Goal: Task Accomplishment & Management: Use online tool/utility

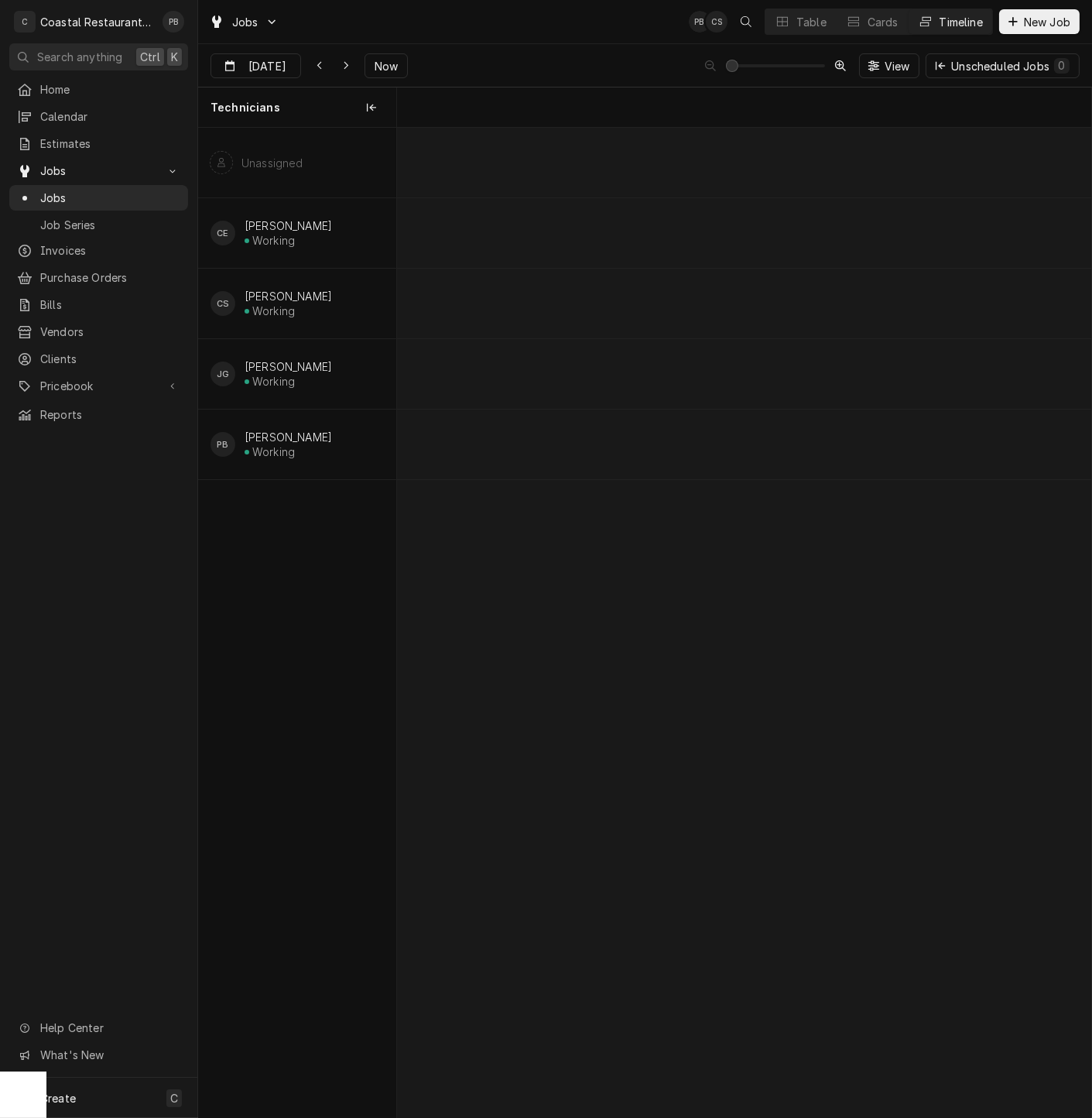
scroll to position [0, 13771]
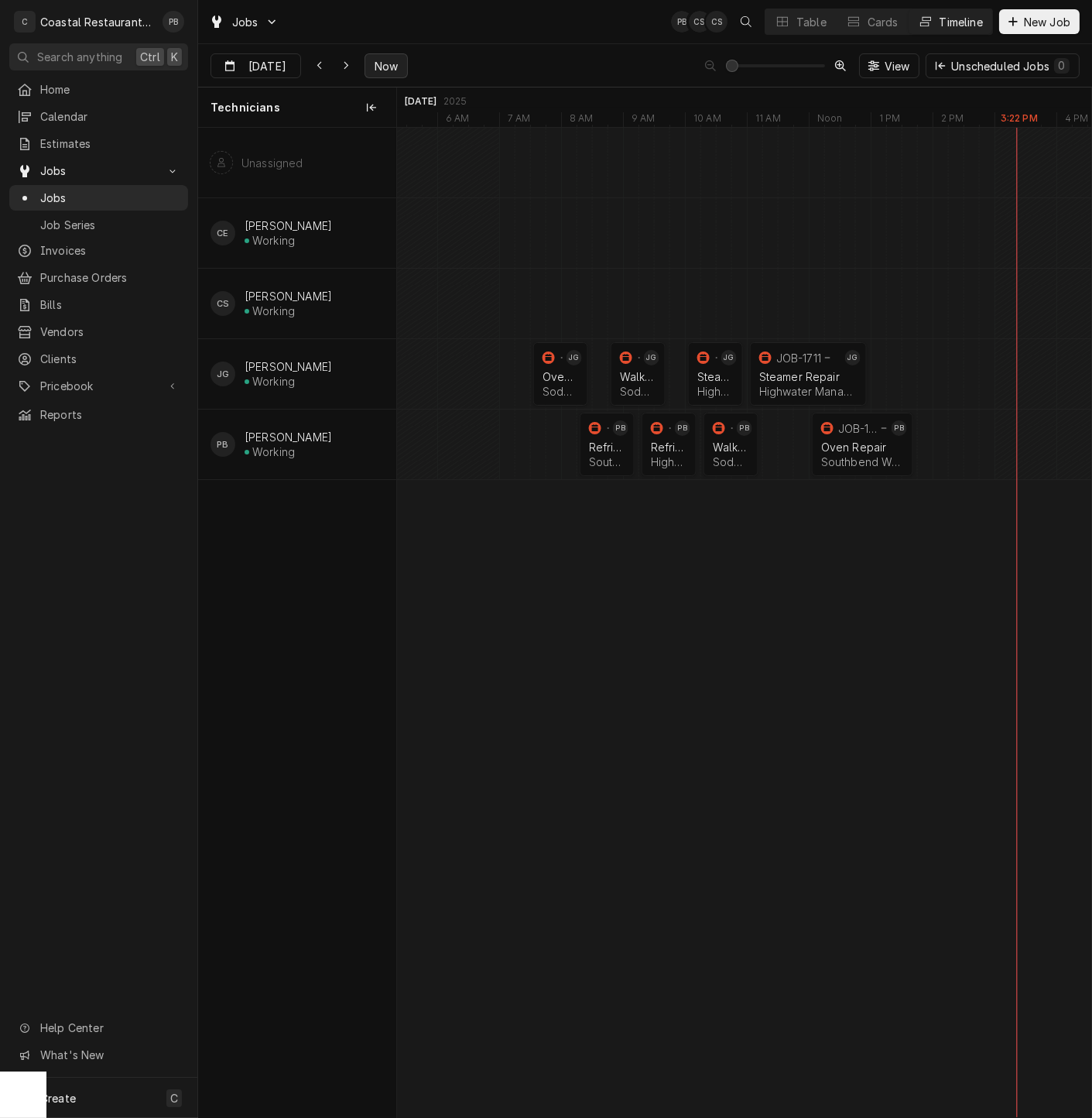
click at [387, 61] on span "Now" at bounding box center [386, 66] width 30 height 16
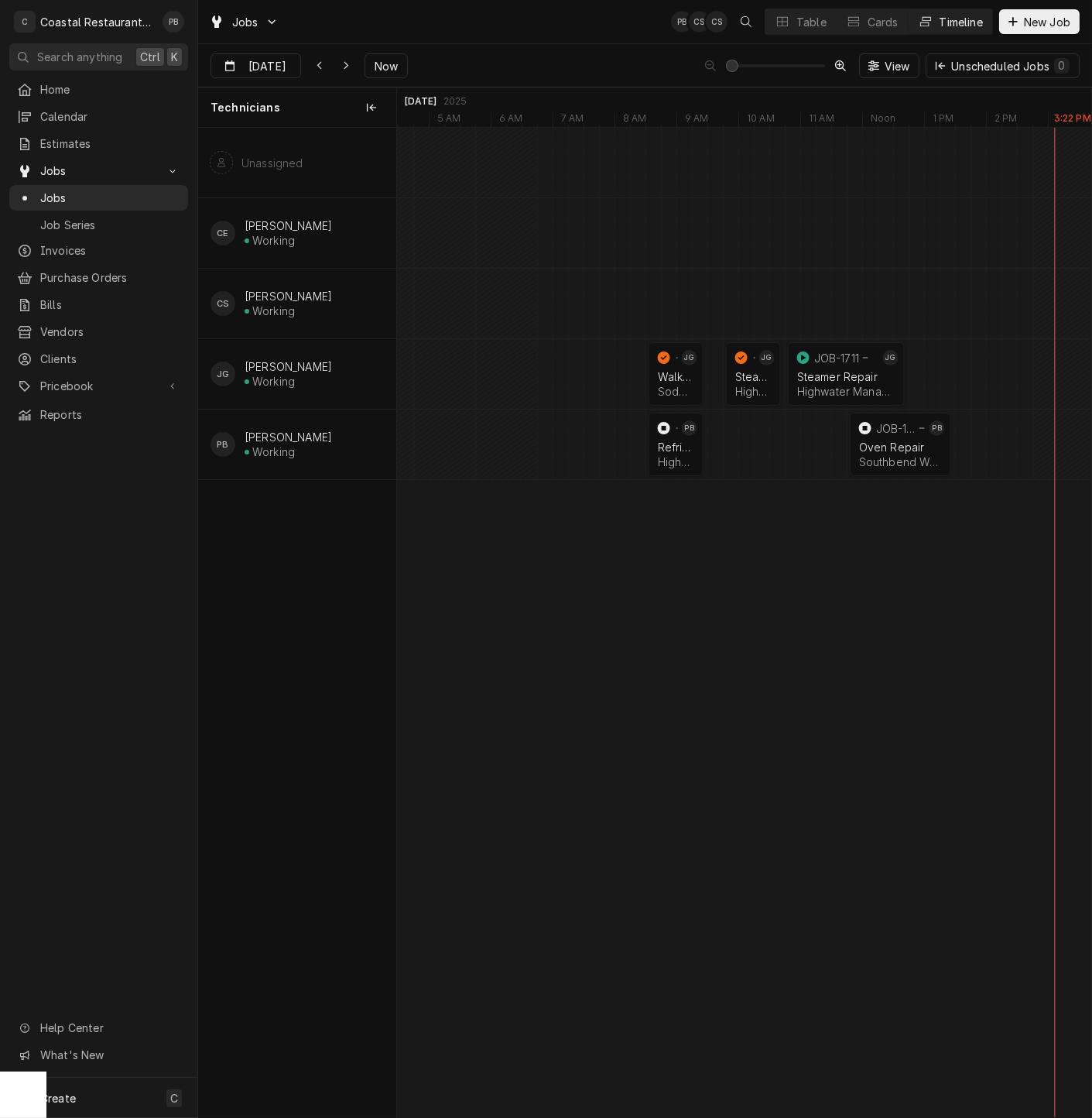
scroll to position [0, 0]
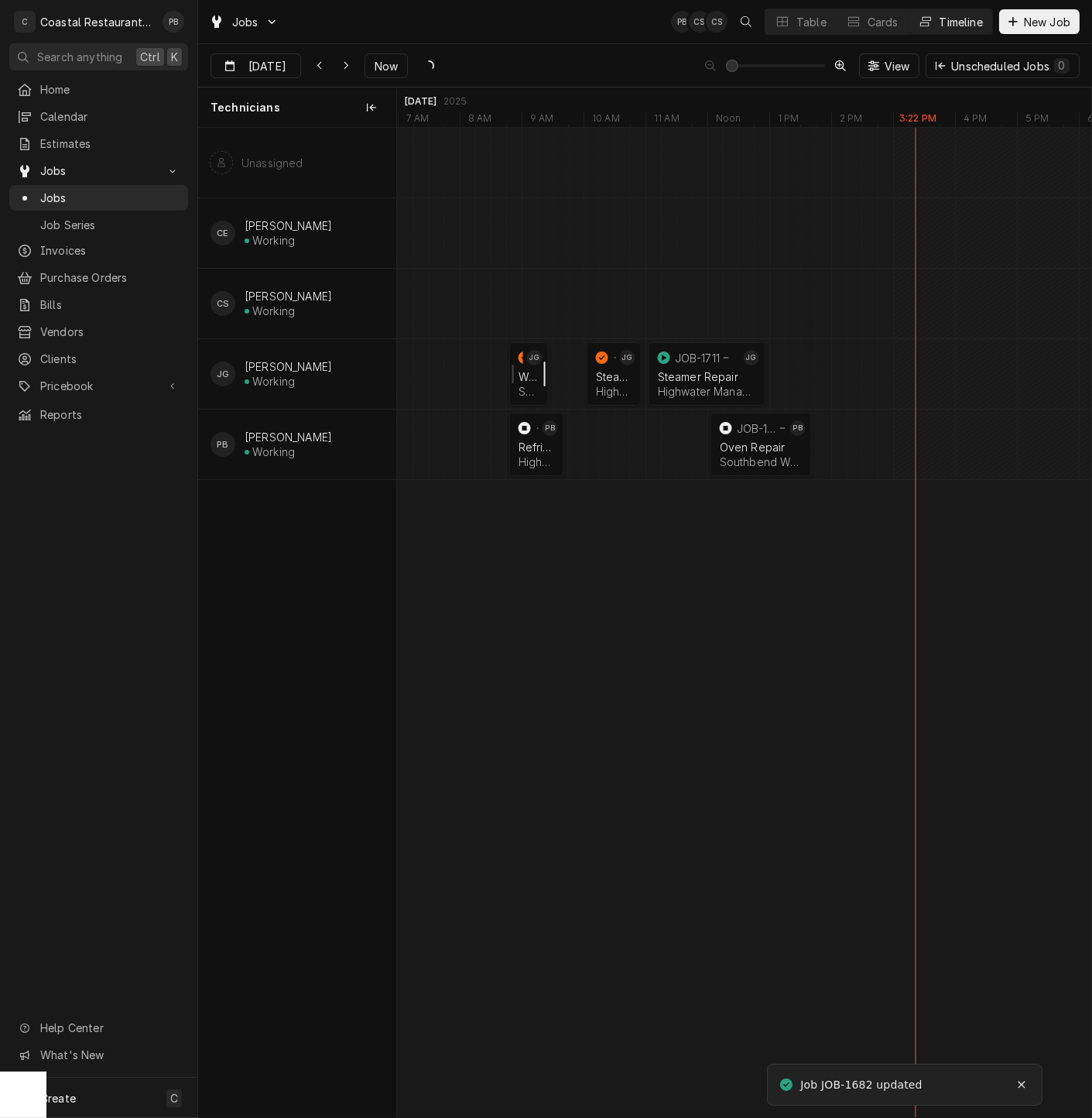
click at [530, 376] on div "Dynamic Content Wrapper" at bounding box center [540, 374] width 19 height 64
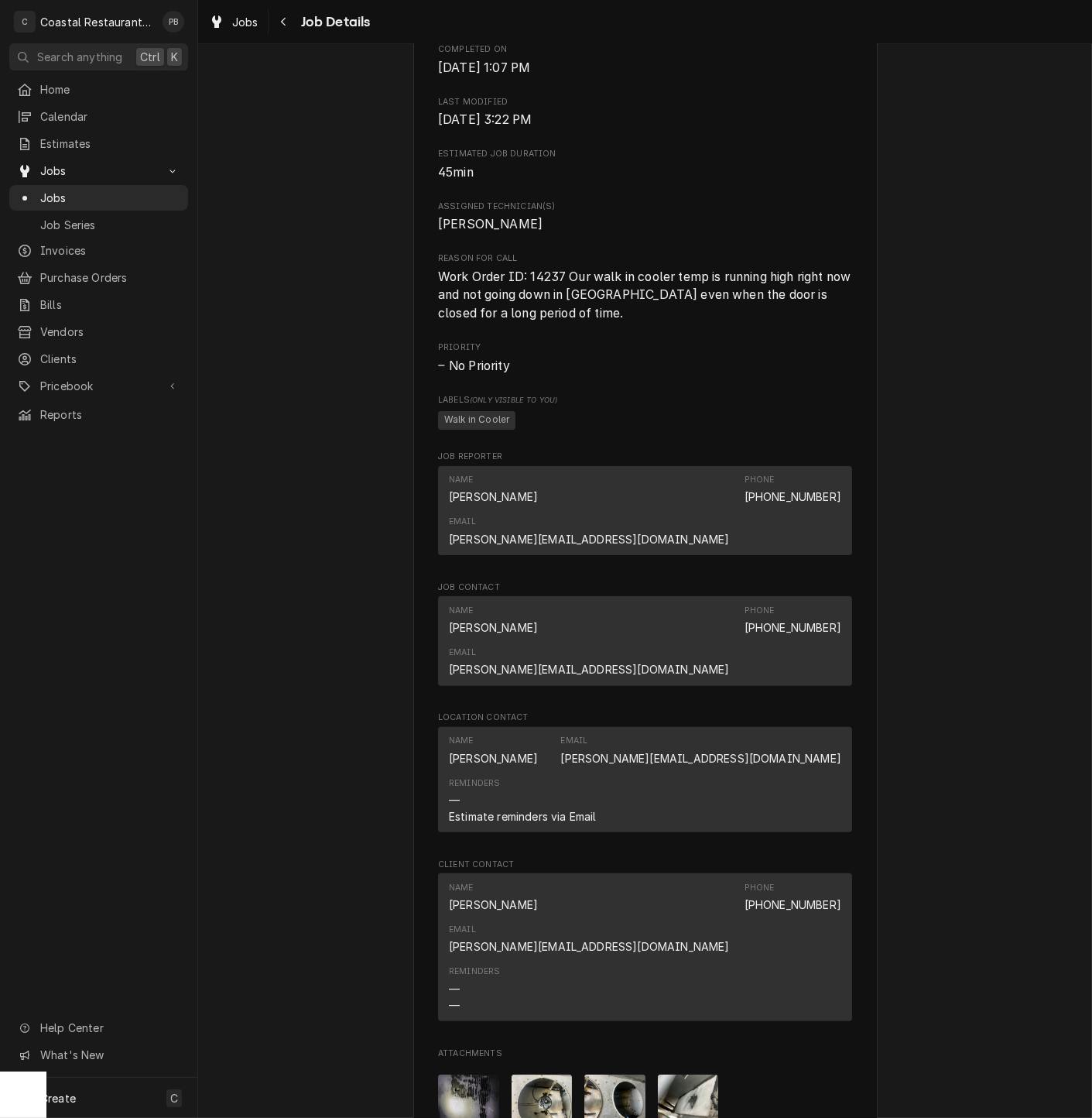
scroll to position [1143, 0]
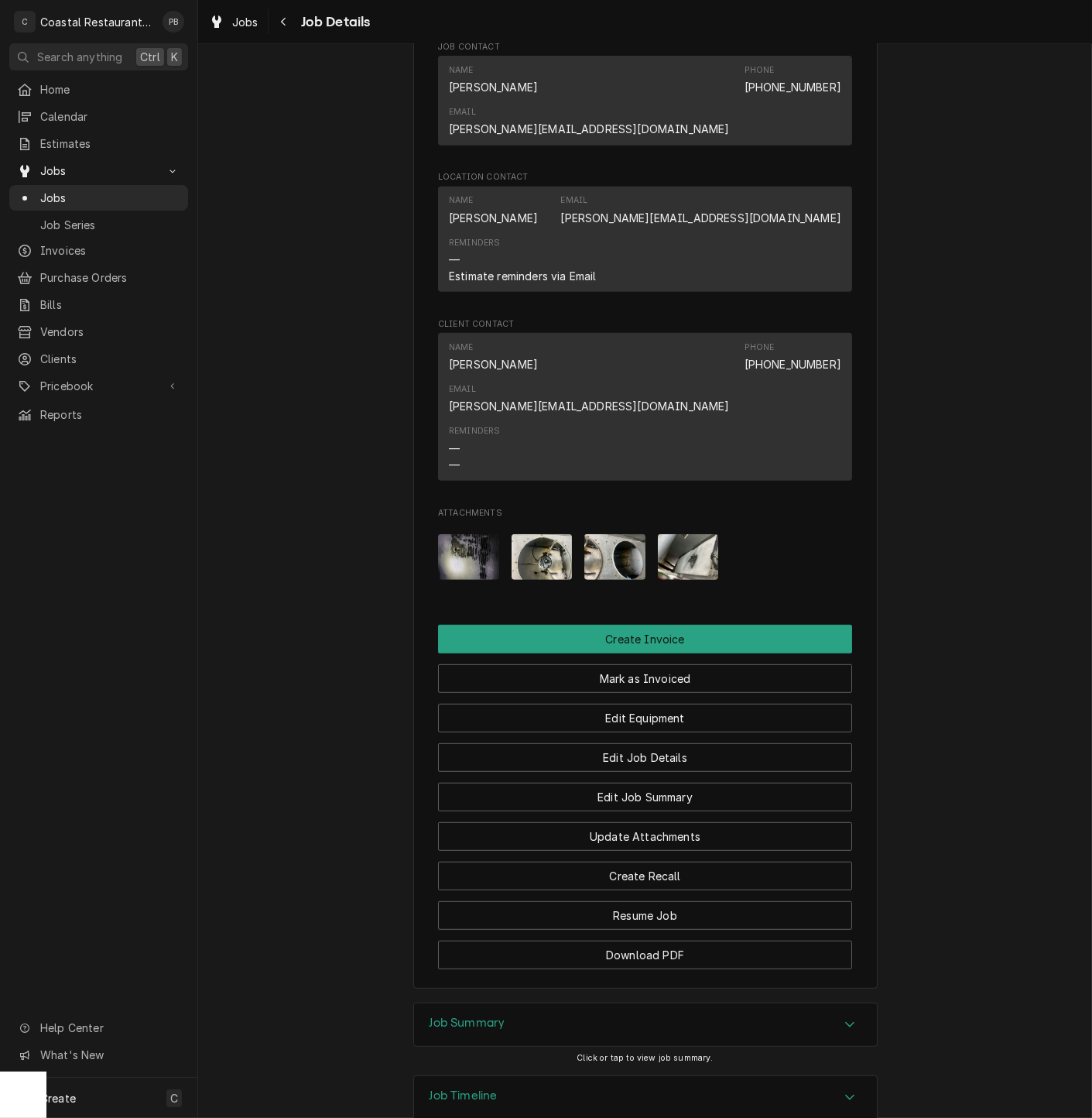
click at [831, 1004] on div "Job Summary" at bounding box center [646, 1025] width 463 height 43
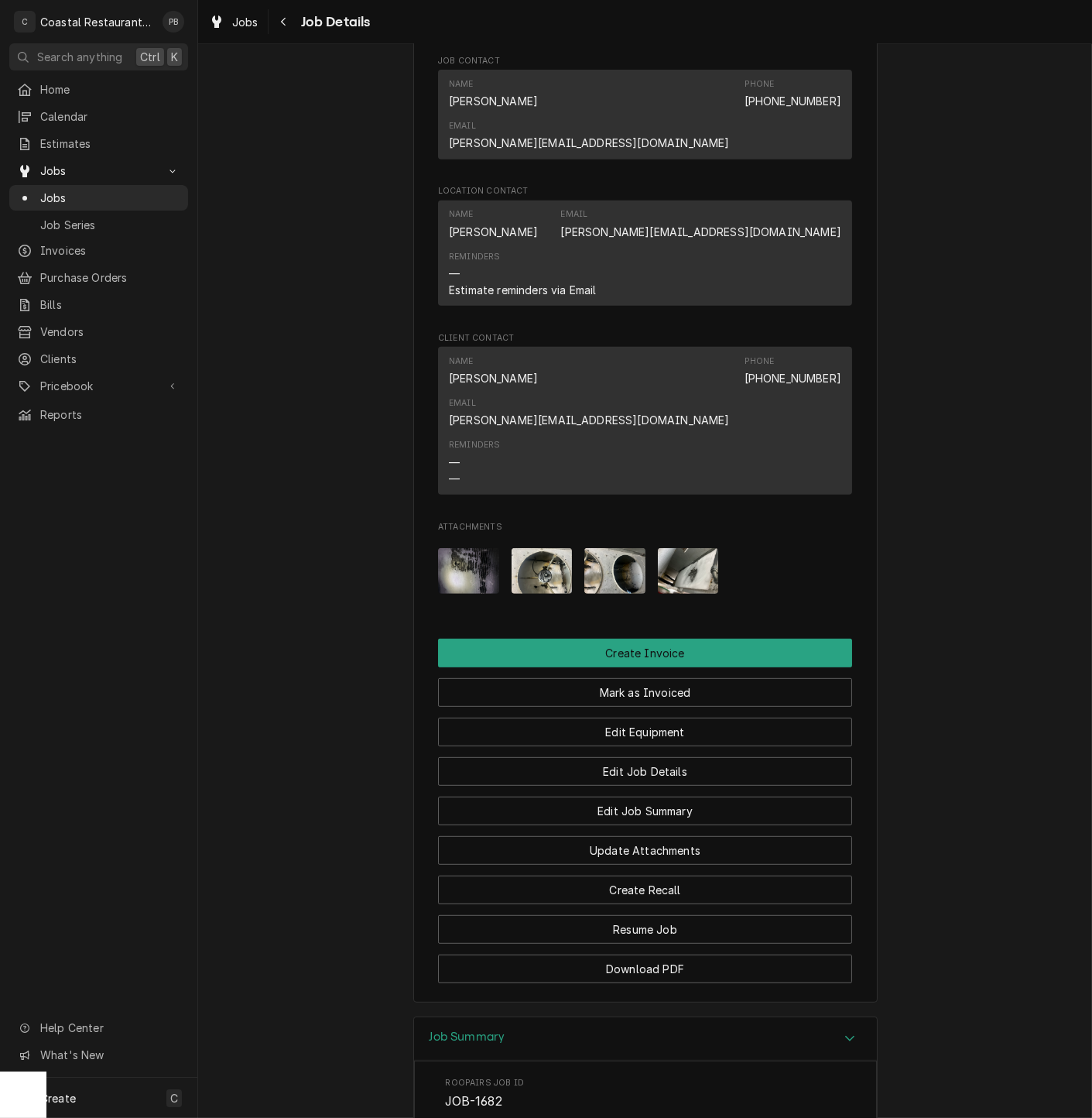
scroll to position [1229, 0]
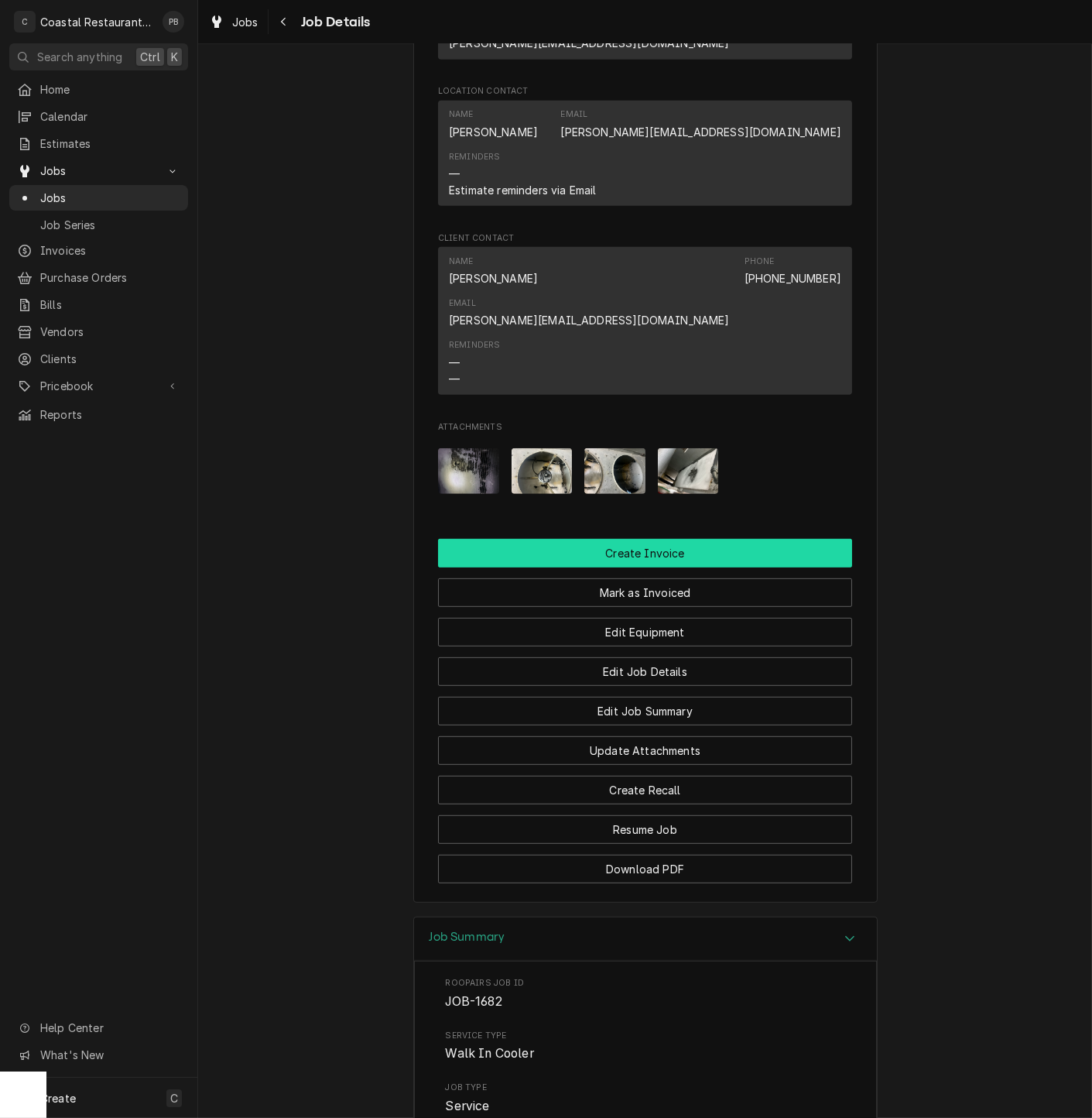
click at [636, 539] on button "Create Invoice" at bounding box center [645, 553] width 415 height 29
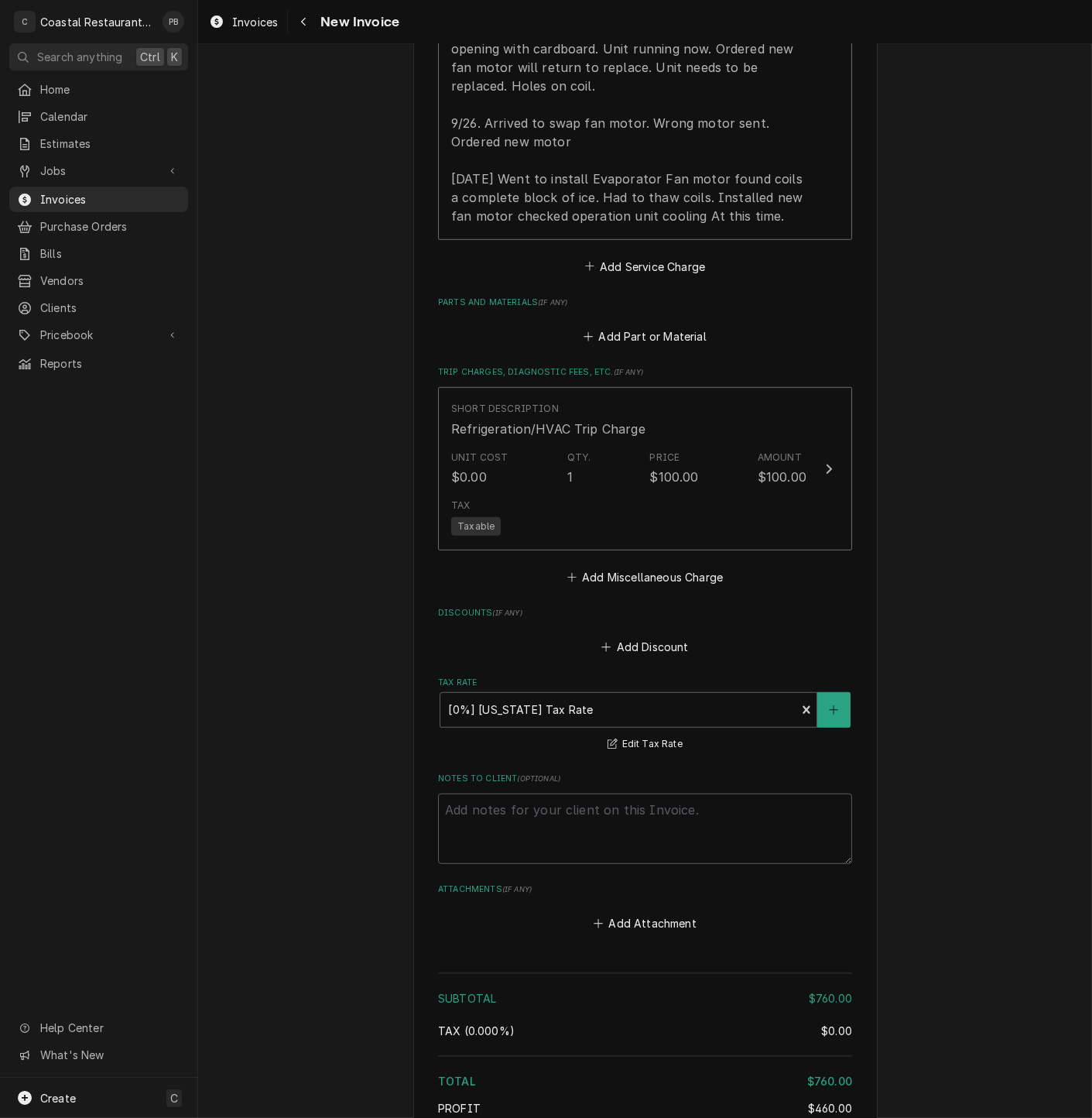
scroll to position [1749, 0]
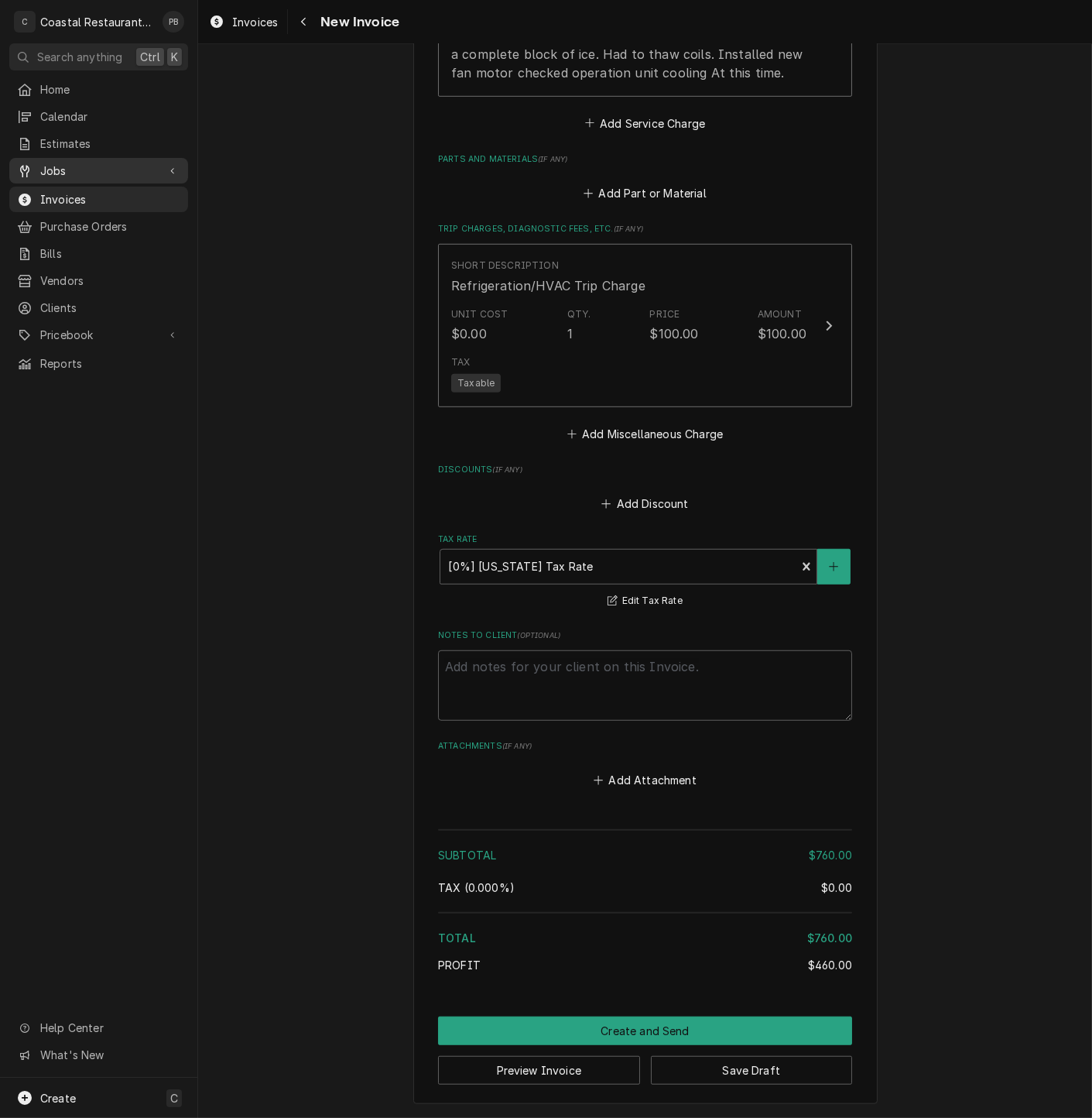
click at [56, 163] on span "Jobs" at bounding box center [98, 170] width 117 height 16
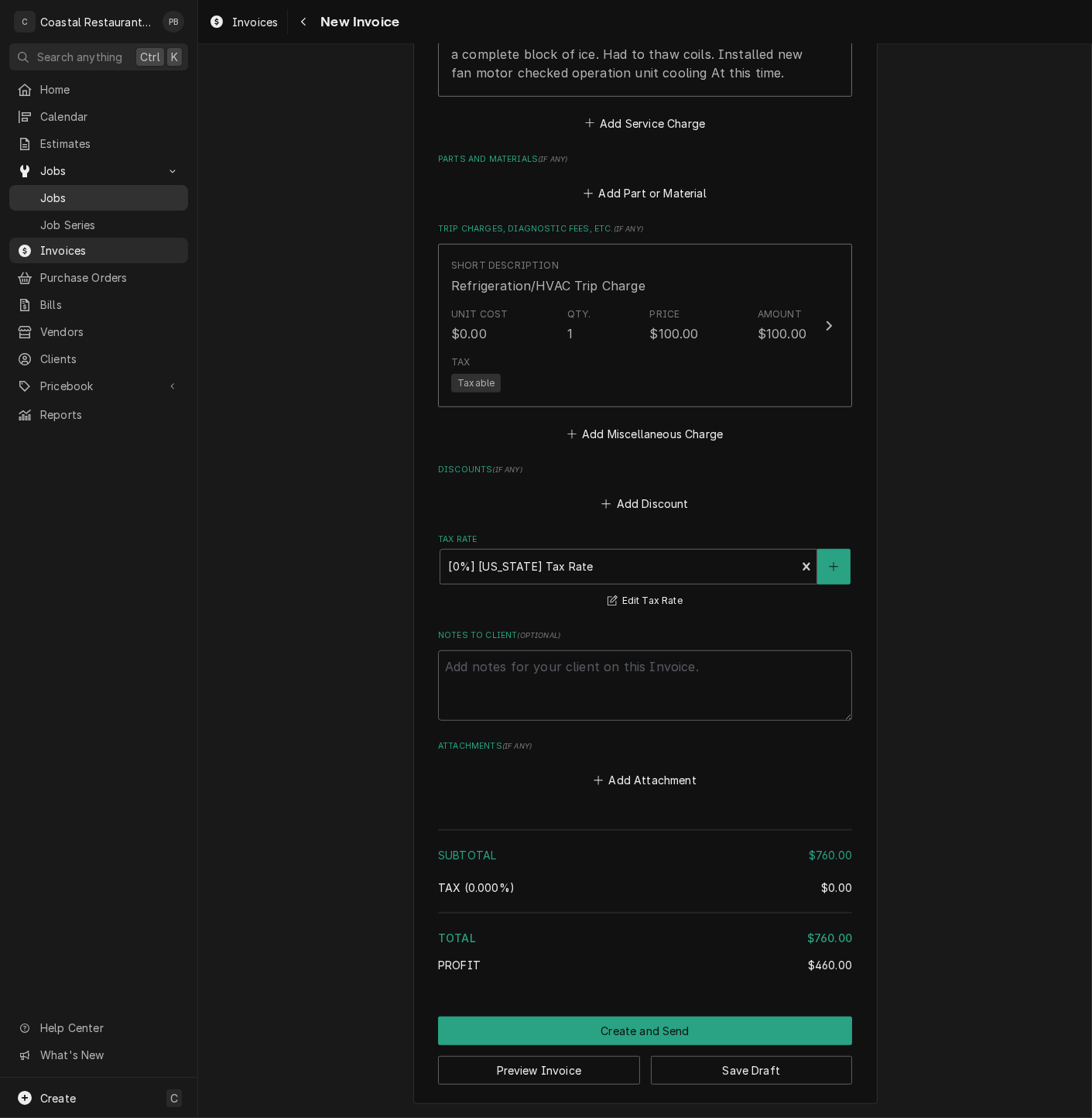
click at [74, 190] on span "Jobs" at bounding box center [110, 198] width 140 height 16
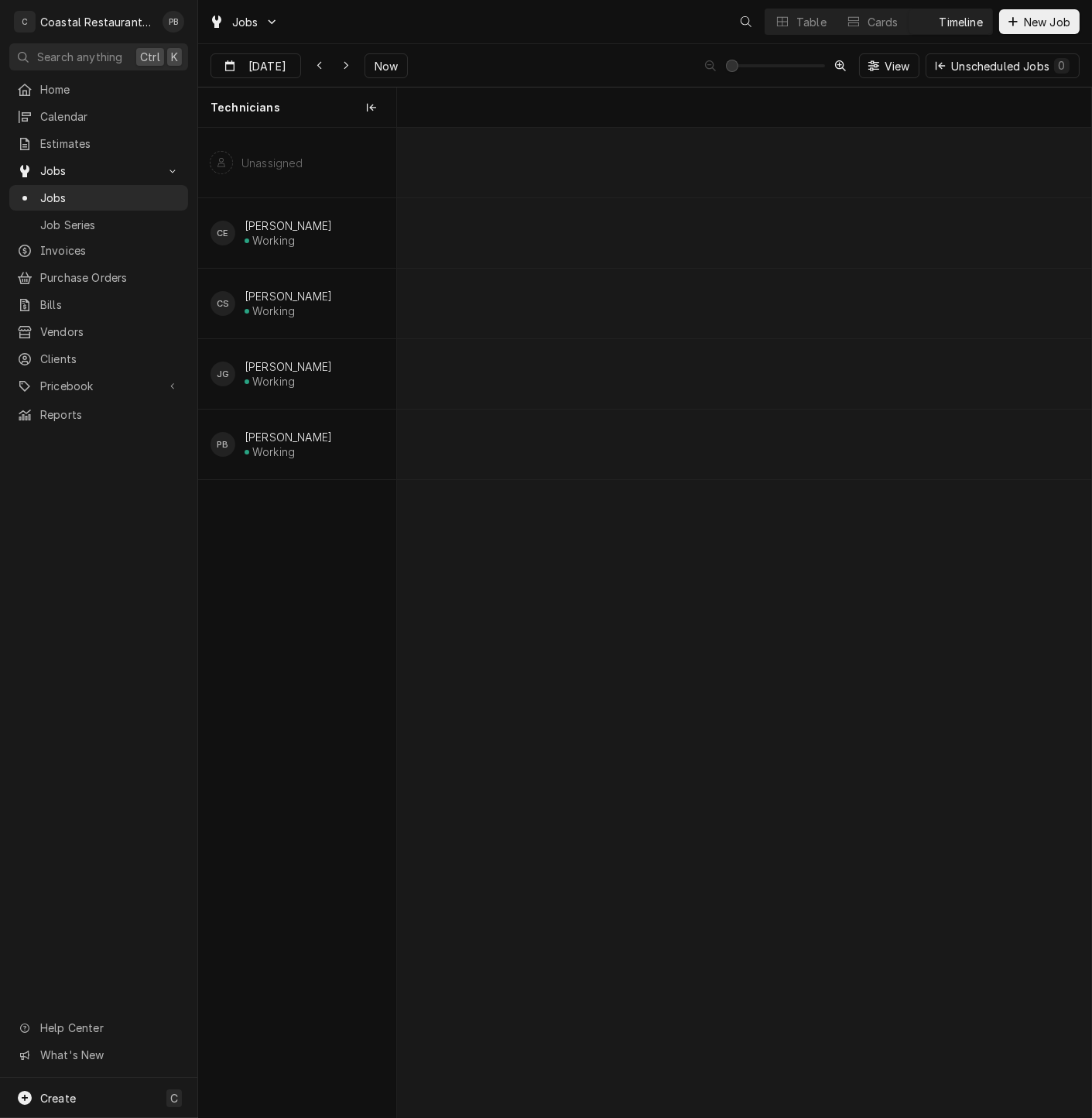
scroll to position [0, 13764]
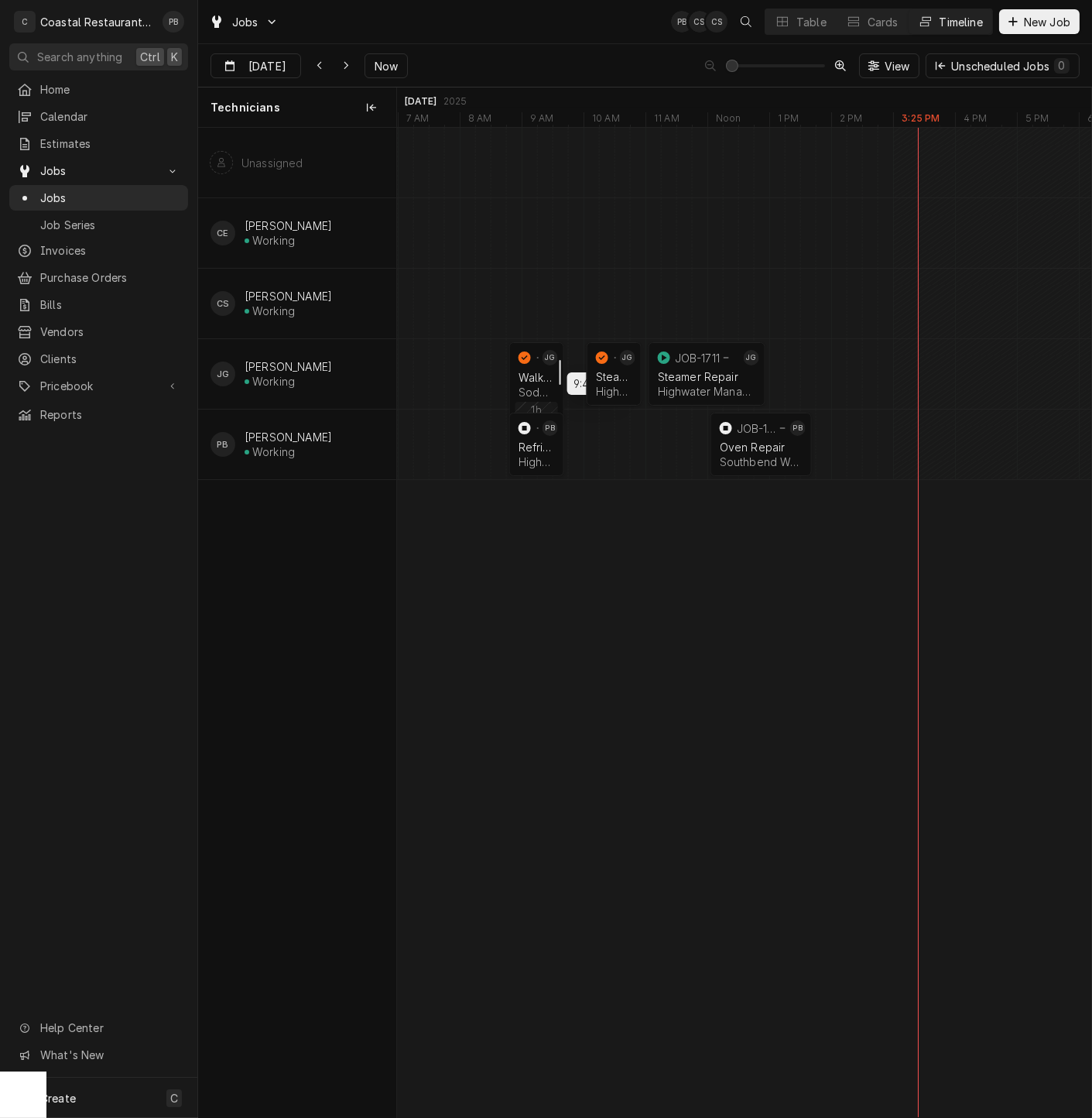
drag, startPoint x: 545, startPoint y: 380, endPoint x: 558, endPoint y: 377, distance: 13.3
click at [575, 47] on div "[DATE] [DATE] Now View Unscheduled Jobs 0" at bounding box center [645, 66] width 895 height 43
